Goal: Task Accomplishment & Management: Complete application form

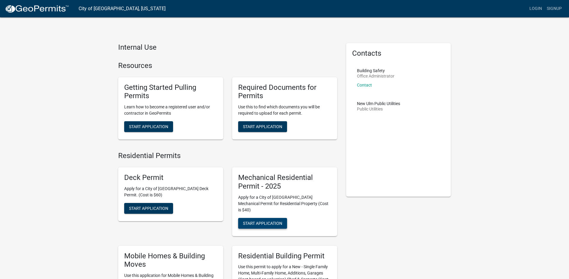
click at [276, 221] on span "Start Application" at bounding box center [262, 223] width 39 height 5
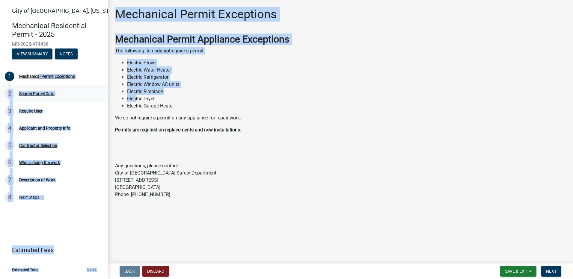
drag, startPoint x: 35, startPoint y: 76, endPoint x: 92, endPoint y: 95, distance: 60.5
click at [116, 97] on div "City of [GEOGRAPHIC_DATA], [US_STATE] Mechanical Residential Permit - 2025 MR-2…" at bounding box center [286, 139] width 573 height 279
click at [73, 97] on div "2 Search Parcel Data" at bounding box center [52, 94] width 94 height 10
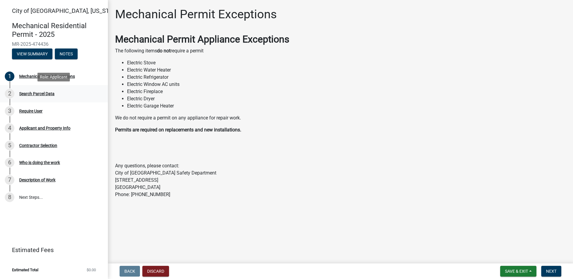
click at [44, 94] on div "Search Parcel Data" at bounding box center [36, 94] width 35 height 4
click at [36, 89] on div "2 Search Parcel Data" at bounding box center [52, 94] width 94 height 10
click at [33, 94] on div "Search Parcel Data" at bounding box center [36, 94] width 35 height 4
click at [37, 94] on div "Search Parcel Data" at bounding box center [36, 94] width 35 height 4
click at [558, 269] on button "Next" at bounding box center [551, 271] width 20 height 11
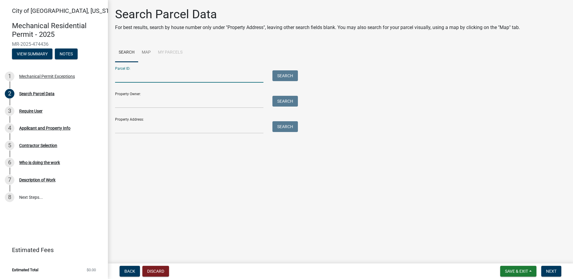
click at [139, 76] on input "Parcel ID:" at bounding box center [189, 76] width 148 height 12
click at [198, 99] on input "Property Owner:" at bounding box center [189, 102] width 148 height 12
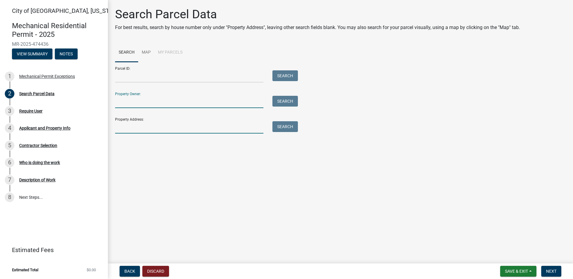
drag, startPoint x: 142, startPoint y: 126, endPoint x: 286, endPoint y: 20, distance: 178.3
click at [152, 116] on div "Property Address: Search" at bounding box center [205, 123] width 180 height 21
